Goal: Transaction & Acquisition: Purchase product/service

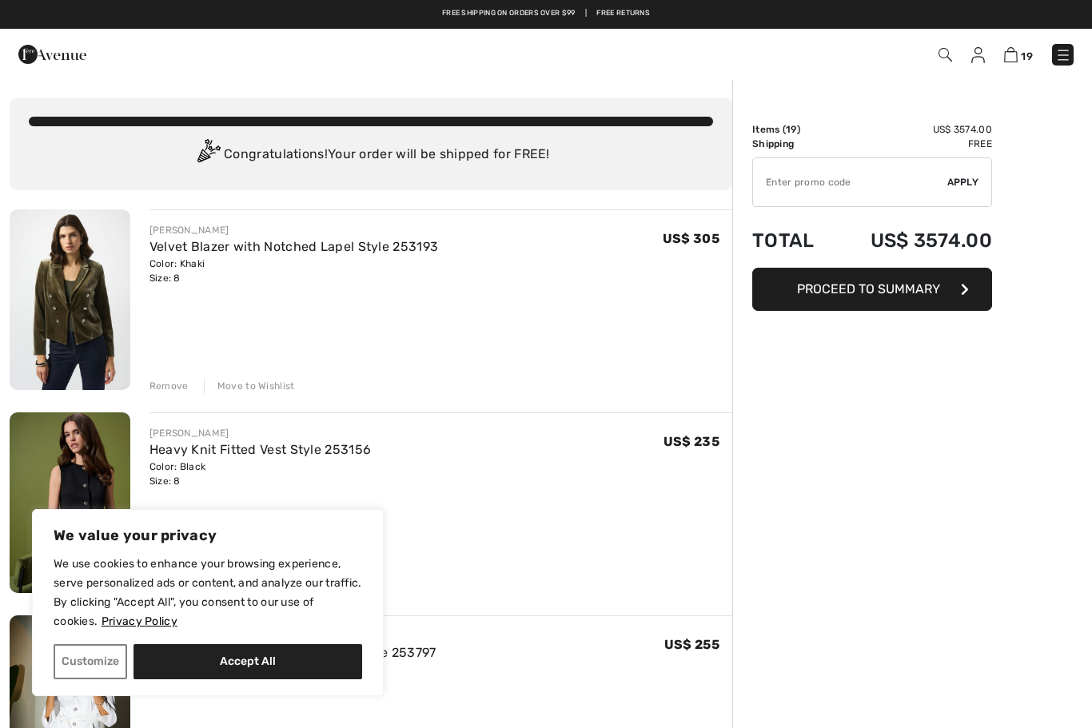
click at [312, 665] on button "Accept All" at bounding box center [247, 661] width 229 height 35
checkbox input "true"
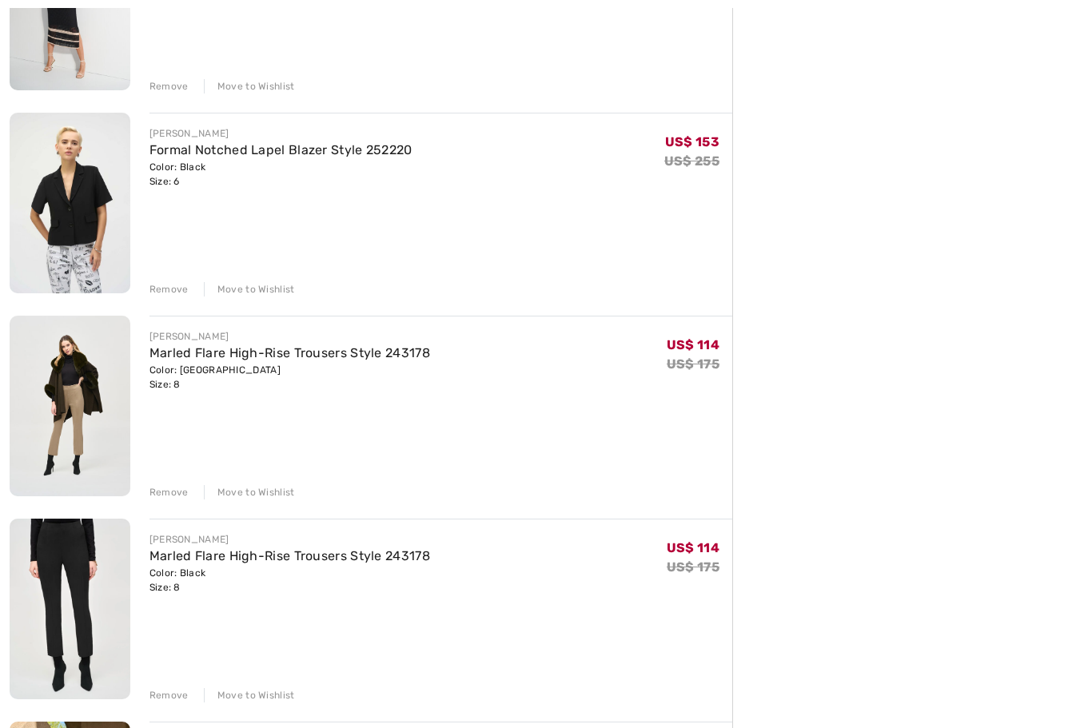
scroll to position [1140, 0]
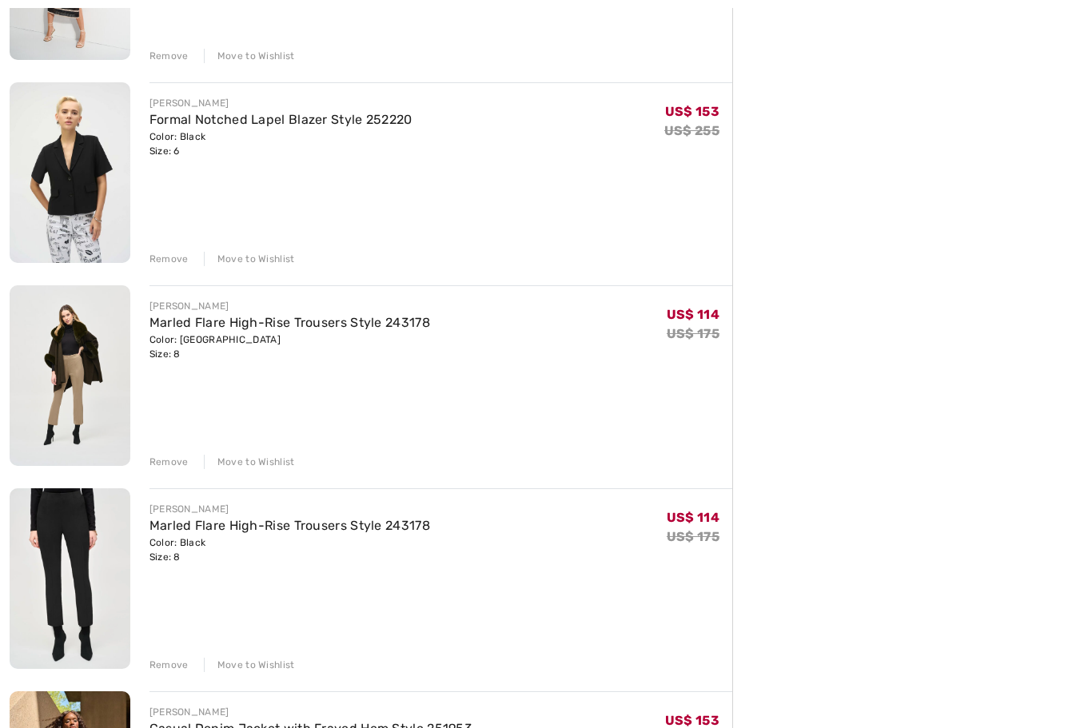
click at [414, 531] on link "Marled Flare High-Rise Trousers Style 243178" at bounding box center [289, 526] width 280 height 15
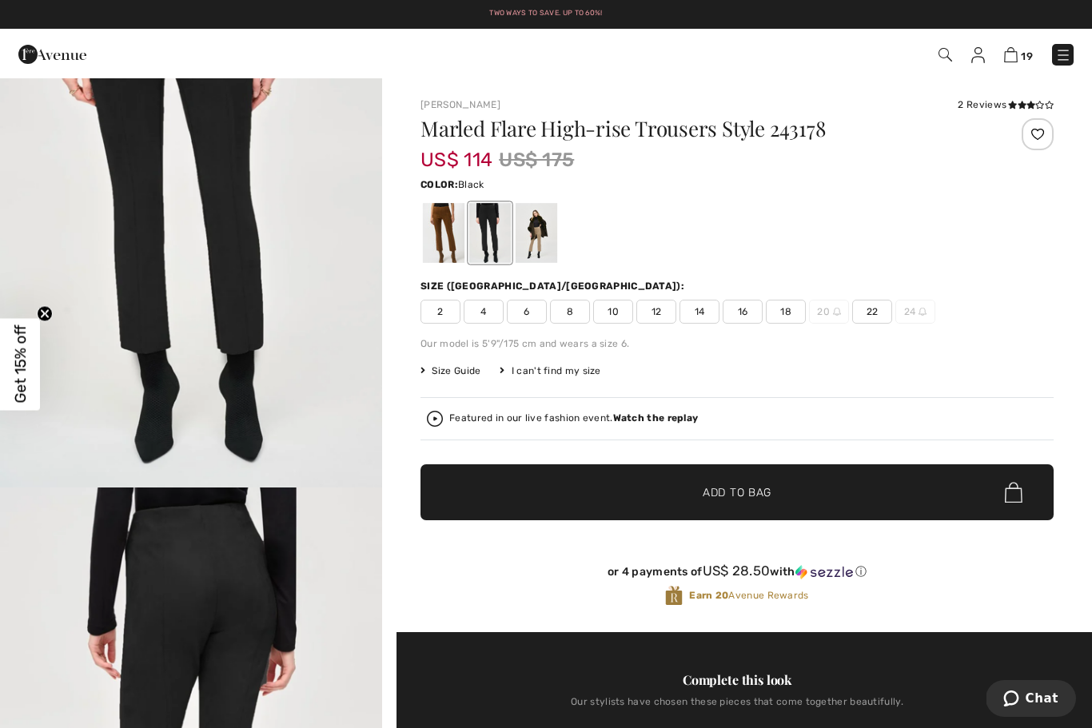
scroll to position [276, 0]
